Goal: Find specific page/section

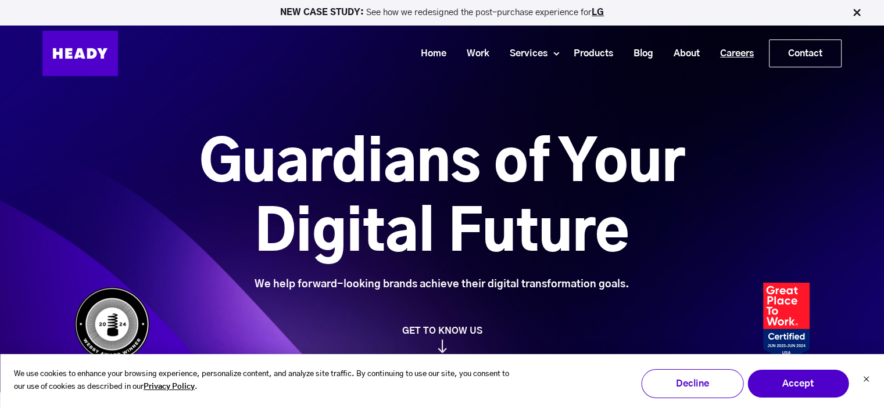
click at [747, 54] on link "Careers" at bounding box center [732, 53] width 54 height 21
